Goal: Register for event/course

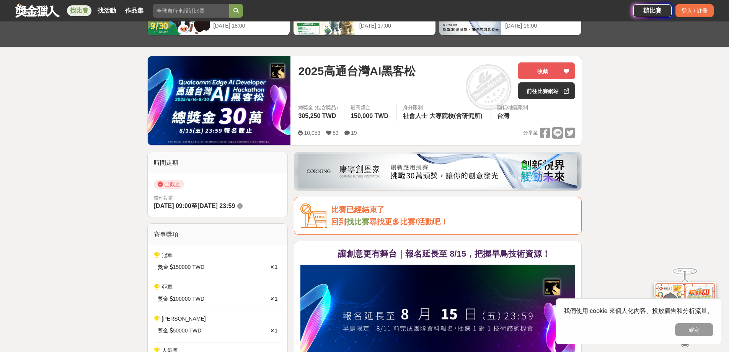
scroll to position [38, 0]
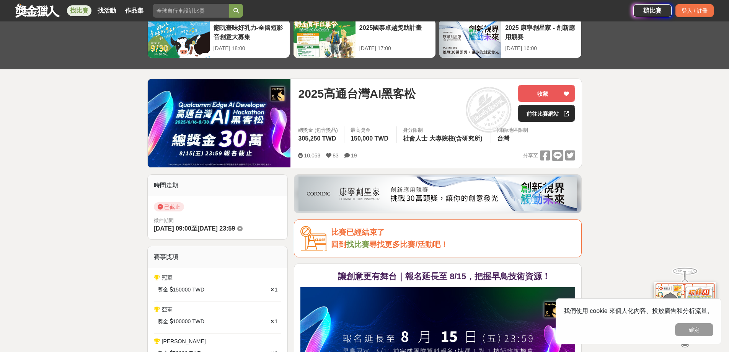
click at [539, 114] on link "前往比賽網站" at bounding box center [546, 113] width 57 height 17
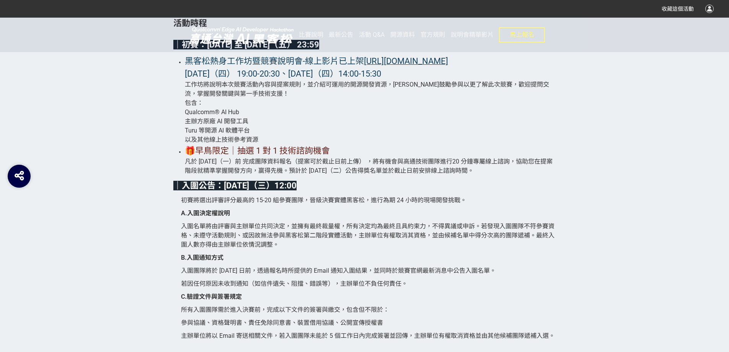
scroll to position [1761, 0]
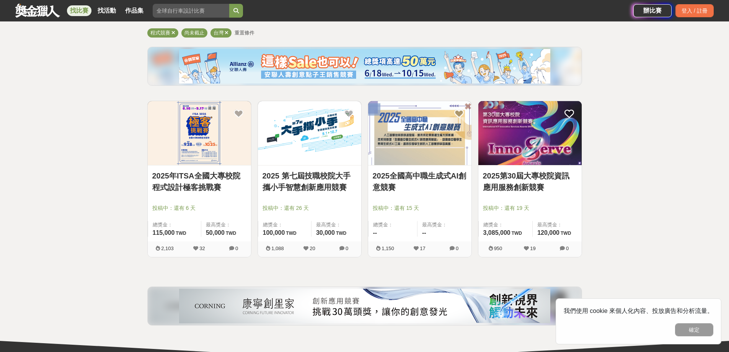
scroll to position [28, 0]
